Goal: Check status: Check status

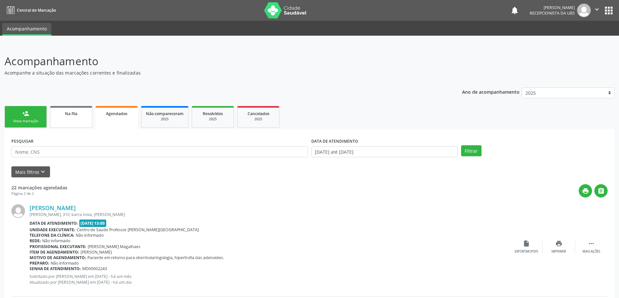
click at [73, 119] on link "Na fila" at bounding box center [71, 117] width 42 height 22
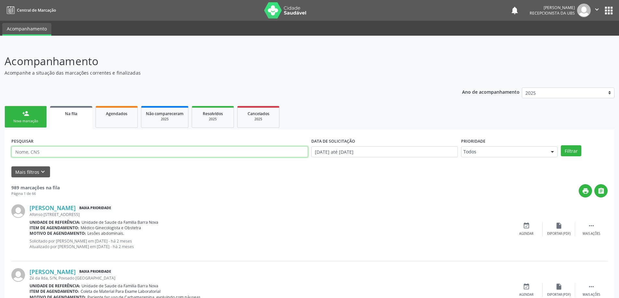
click at [65, 151] on input "text" at bounding box center [159, 151] width 296 height 11
type input "703503097447630"
click at [571, 154] on button "Filtrar" at bounding box center [570, 150] width 20 height 11
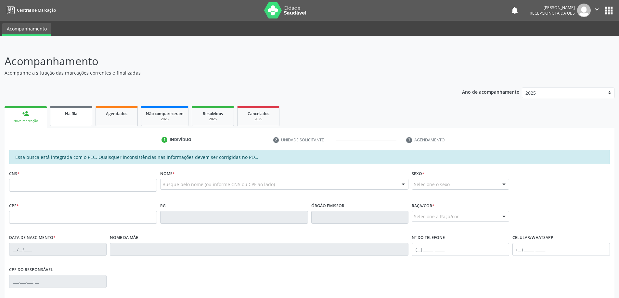
click at [69, 109] on link "Na fila" at bounding box center [71, 116] width 42 height 20
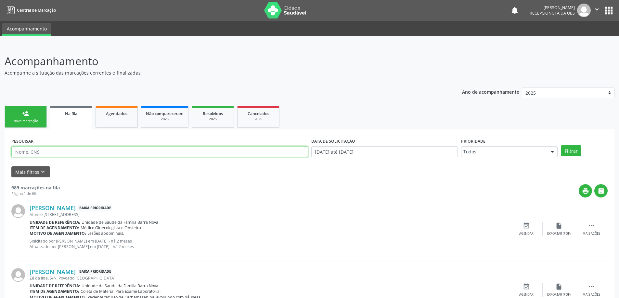
click at [68, 152] on input "text" at bounding box center [159, 151] width 296 height 11
type input "703503097447630"
click at [569, 150] on button "Filtrar" at bounding box center [570, 150] width 20 height 11
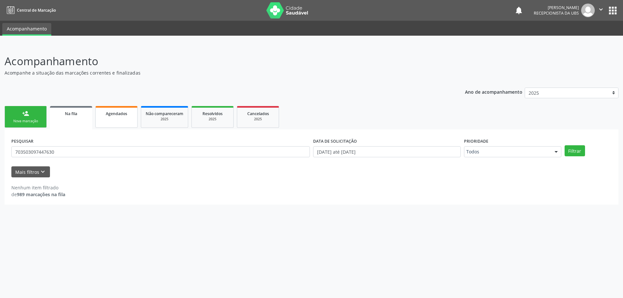
click at [121, 120] on link "Agendados" at bounding box center [116, 117] width 42 height 22
select select "8"
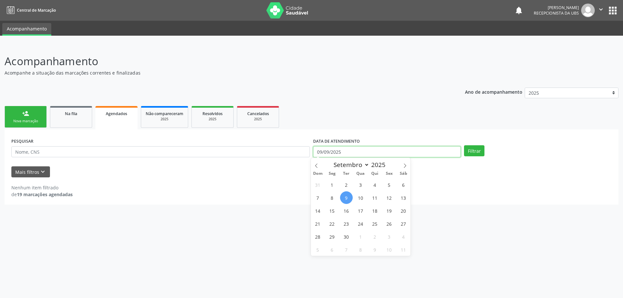
click at [354, 150] on input "09/09/2025" at bounding box center [387, 151] width 148 height 11
click at [331, 187] on span "1" at bounding box center [332, 185] width 13 height 13
type input "01/09/2025"
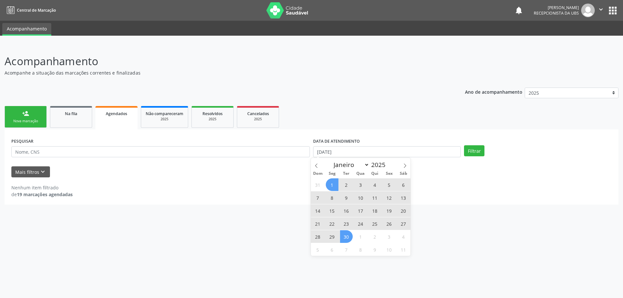
drag, startPoint x: 345, startPoint y: 239, endPoint x: 361, endPoint y: 237, distance: 16.1
click at [345, 239] on span "30" at bounding box center [346, 237] width 13 height 13
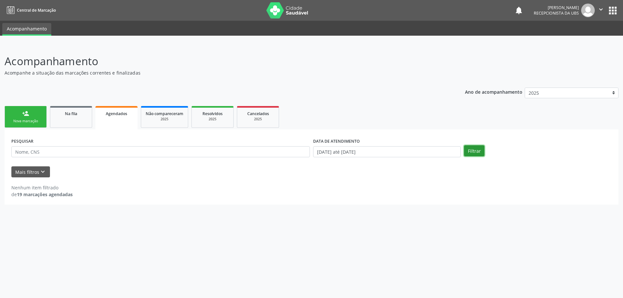
click at [473, 151] on button "Filtrar" at bounding box center [474, 150] width 20 height 11
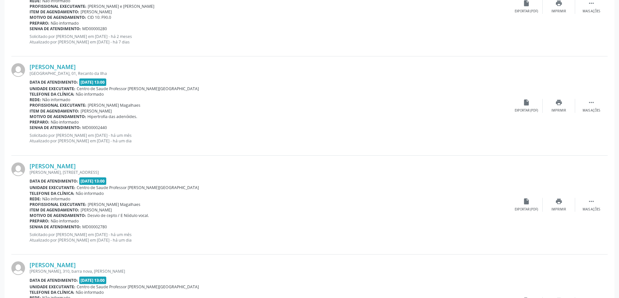
scroll to position [1417, 0]
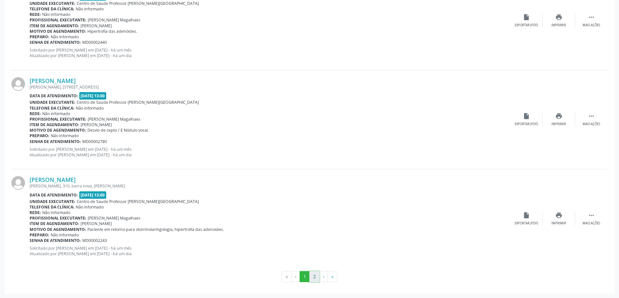
click at [314, 277] on button "2" at bounding box center [314, 276] width 10 height 11
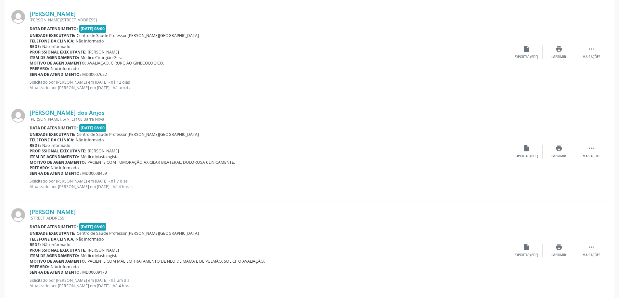
scroll to position [326, 0]
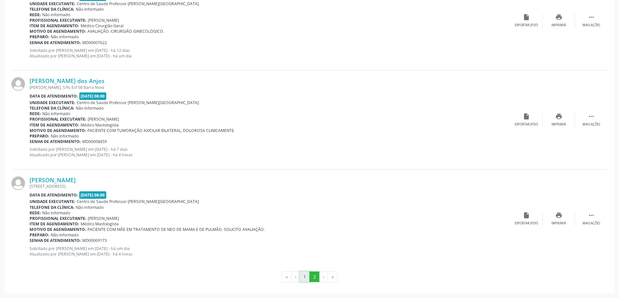
click at [304, 279] on button "1" at bounding box center [304, 277] width 10 height 11
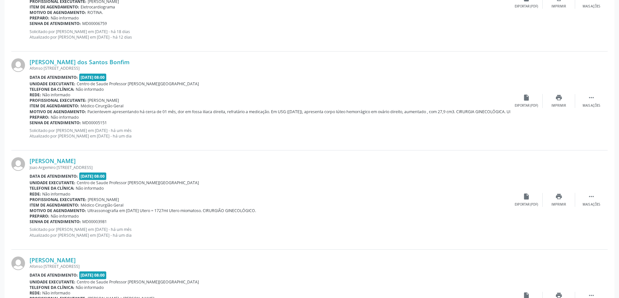
scroll to position [1039, 0]
click at [558, 196] on icon "print" at bounding box center [558, 196] width 7 height 7
